Goal: Transaction & Acquisition: Download file/media

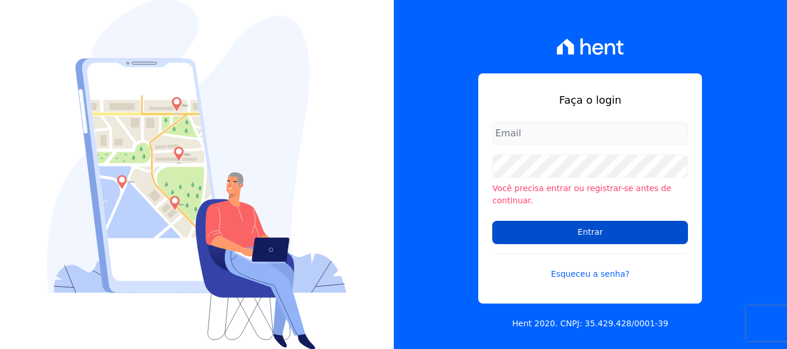
type input "[PERSON_NAME][EMAIL_ADDRESS][DOMAIN_NAME]"
click at [558, 221] on input "Entrar" at bounding box center [590, 232] width 196 height 23
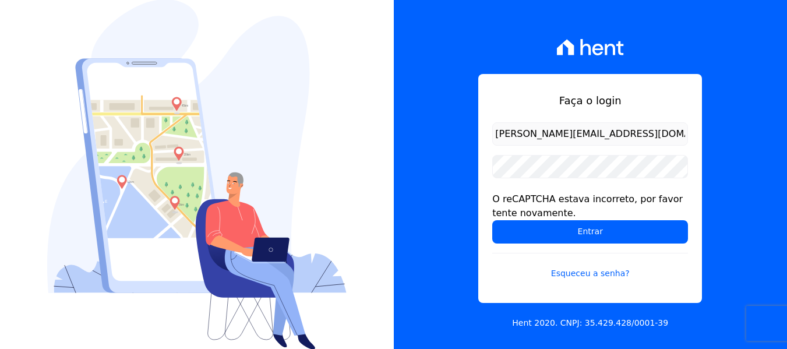
click at [508, 244] on form "amanda.piquini@quattroconstrutora.com.br O reCAPTCHA estava incorreto, por favo…" at bounding box center [590, 207] width 196 height 171
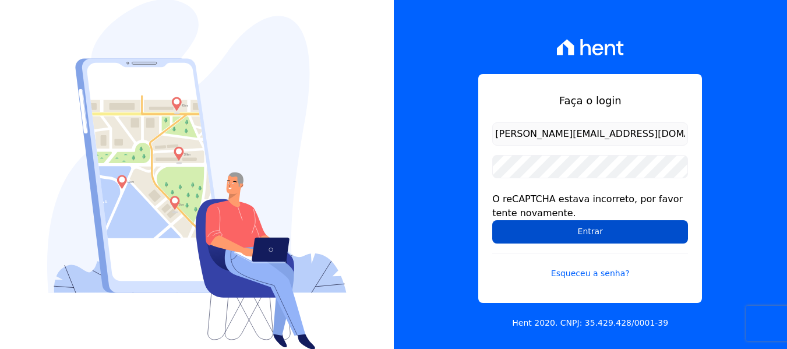
click at [514, 238] on input "Entrar" at bounding box center [590, 231] width 196 height 23
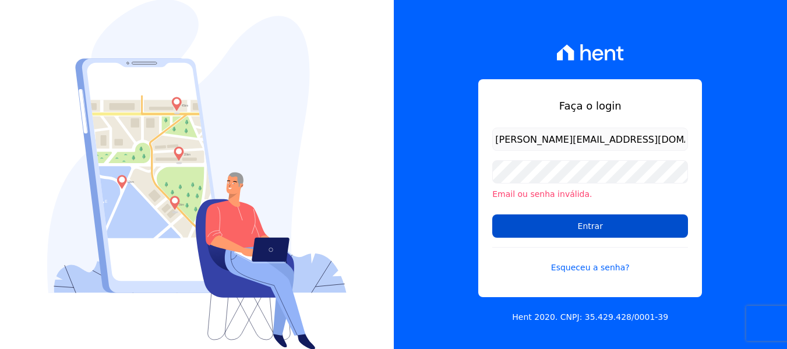
click at [511, 225] on input "Entrar" at bounding box center [590, 225] width 196 height 23
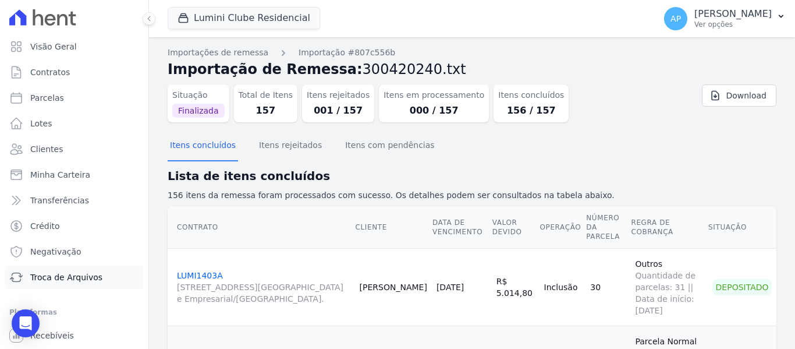
click at [90, 286] on link "Troca de Arquivos" at bounding box center [74, 277] width 139 height 23
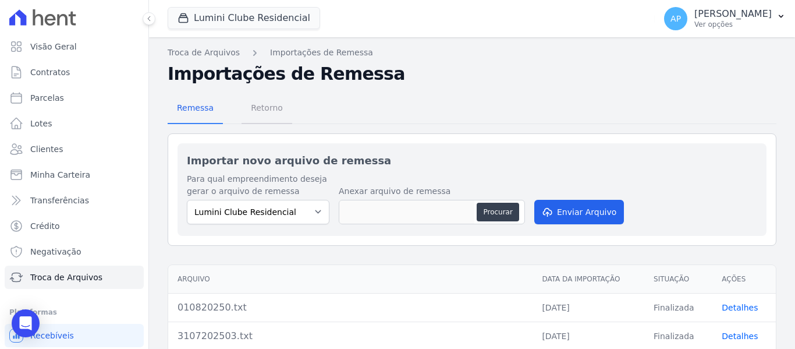
click at [266, 103] on span "Retorno" at bounding box center [267, 107] width 46 height 23
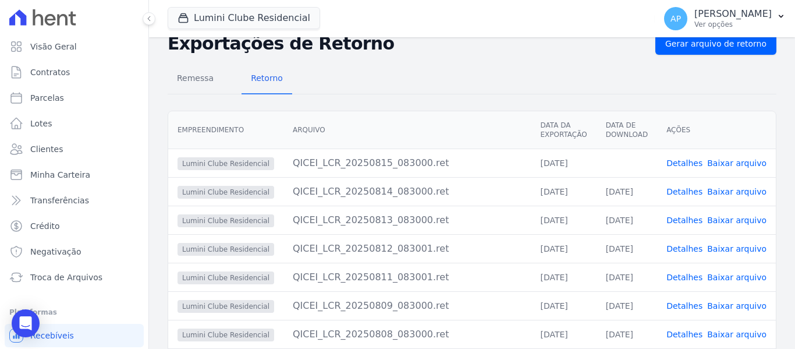
scroll to position [58, 0]
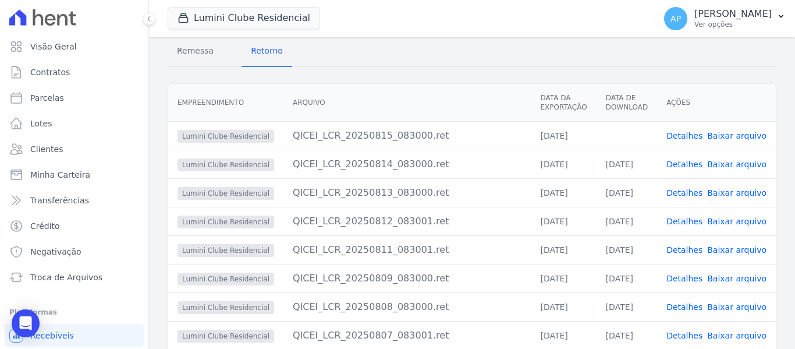
click at [746, 131] on link "Baixar arquivo" at bounding box center [737, 135] width 59 height 9
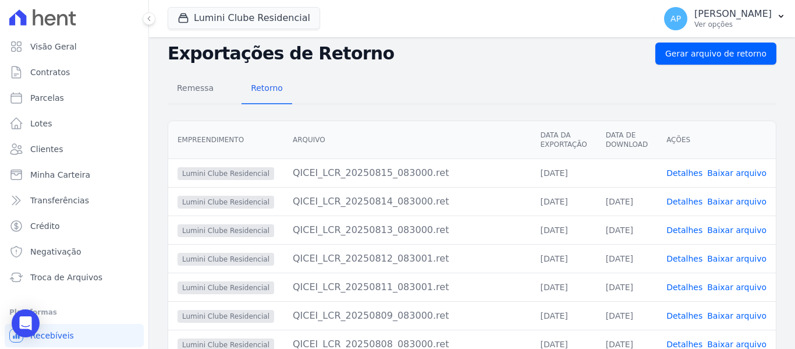
scroll to position [0, 0]
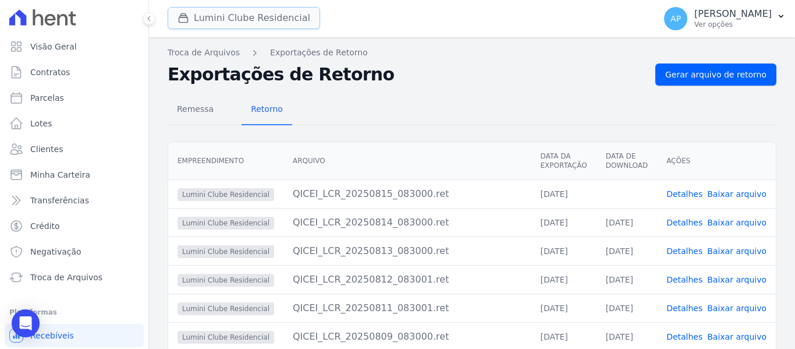
click at [252, 18] on button "Lumini Clube Residencial" at bounding box center [244, 18] width 153 height 22
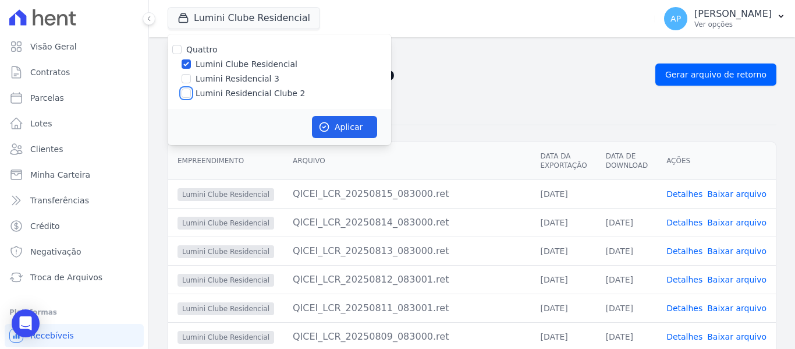
click at [183, 93] on input "Lumini Residencial Clube 2" at bounding box center [186, 93] width 9 height 9
checkbox input "true"
click at [189, 60] on input "Lumini Clube Residencial" at bounding box center [186, 63] width 9 height 9
checkbox input "false"
click at [365, 127] on button "Aplicar" at bounding box center [344, 127] width 65 height 22
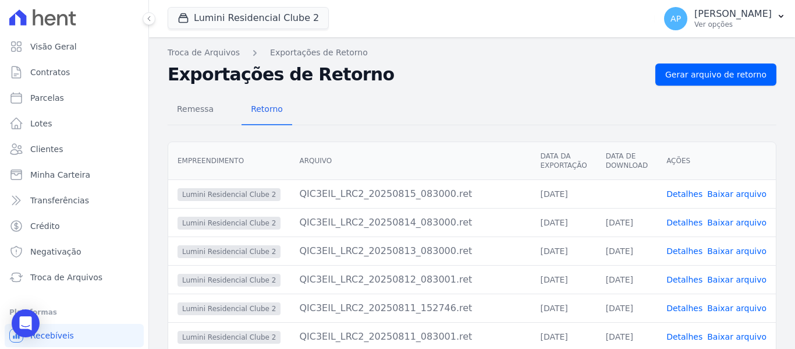
click at [730, 195] on link "Baixar arquivo" at bounding box center [737, 193] width 59 height 9
click at [450, 93] on div "Remessa Retorno Empreendimento Arquivo Data da Exportação Data de Download Açõe…" at bounding box center [472, 296] width 609 height 421
